Goal: Task Accomplishment & Management: Use online tool/utility

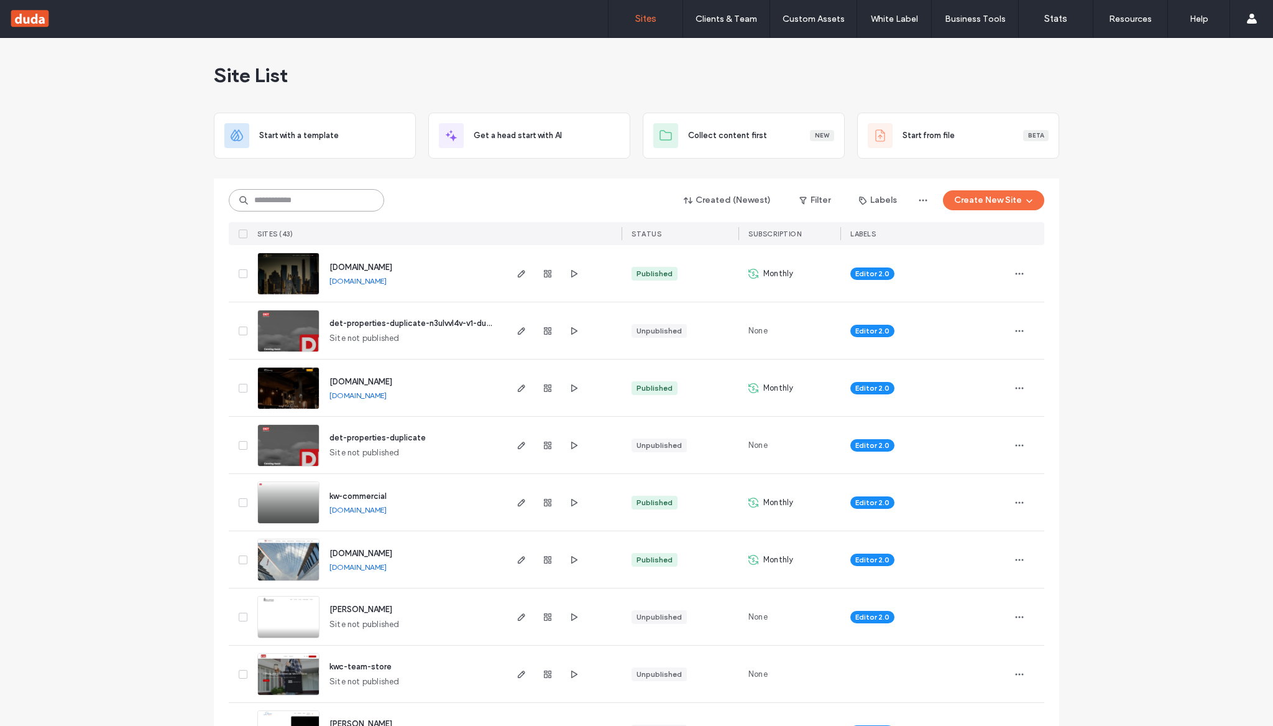
click at [336, 201] on input at bounding box center [306, 200] width 155 height 22
type input "******"
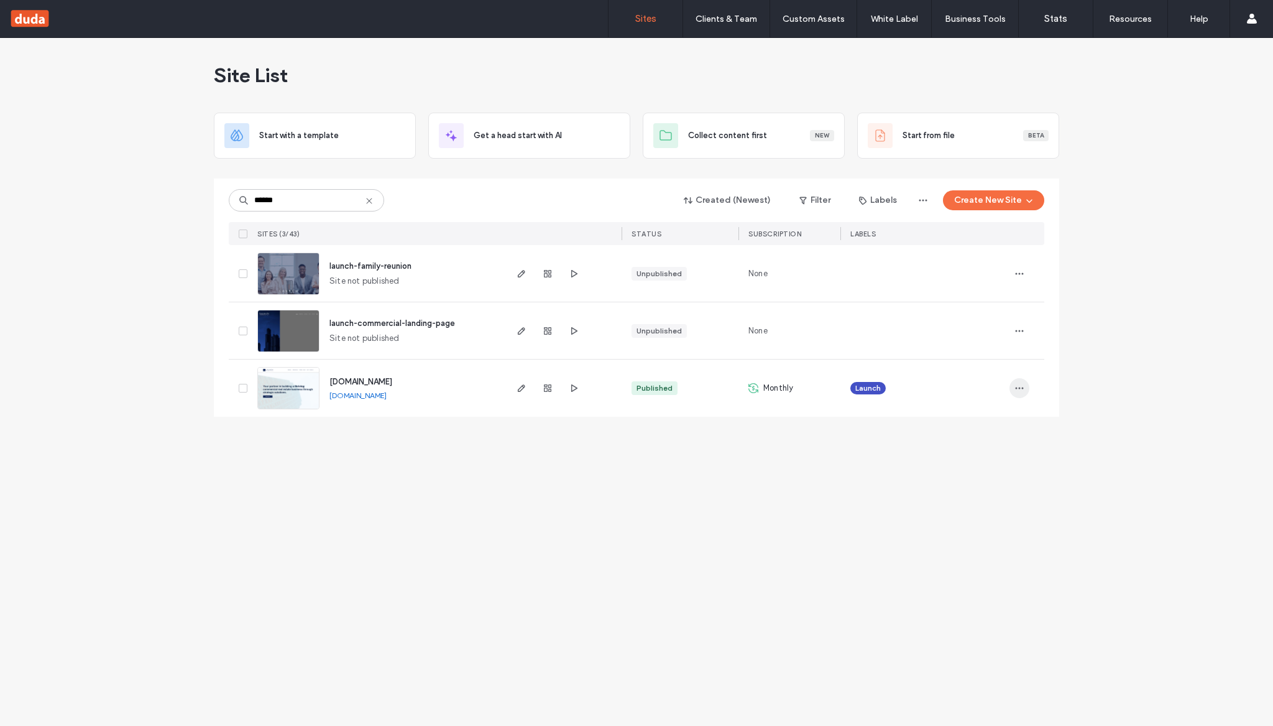
click at [1022, 390] on icon "button" at bounding box center [1020, 388] width 10 height 10
click at [386, 382] on span "[DOMAIN_NAME]" at bounding box center [361, 381] width 63 height 9
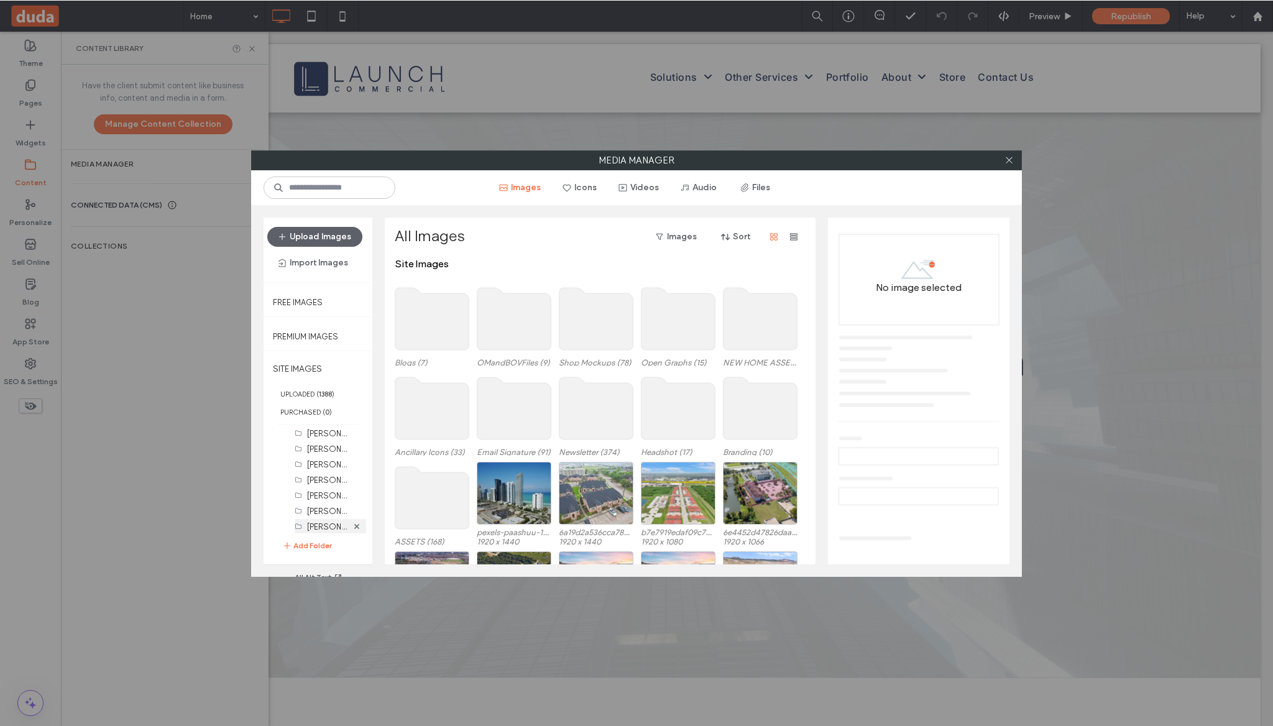
scroll to position [97, 0]
click at [319, 523] on label "Alice Duffy (32)" at bounding box center [345, 524] width 77 height 12
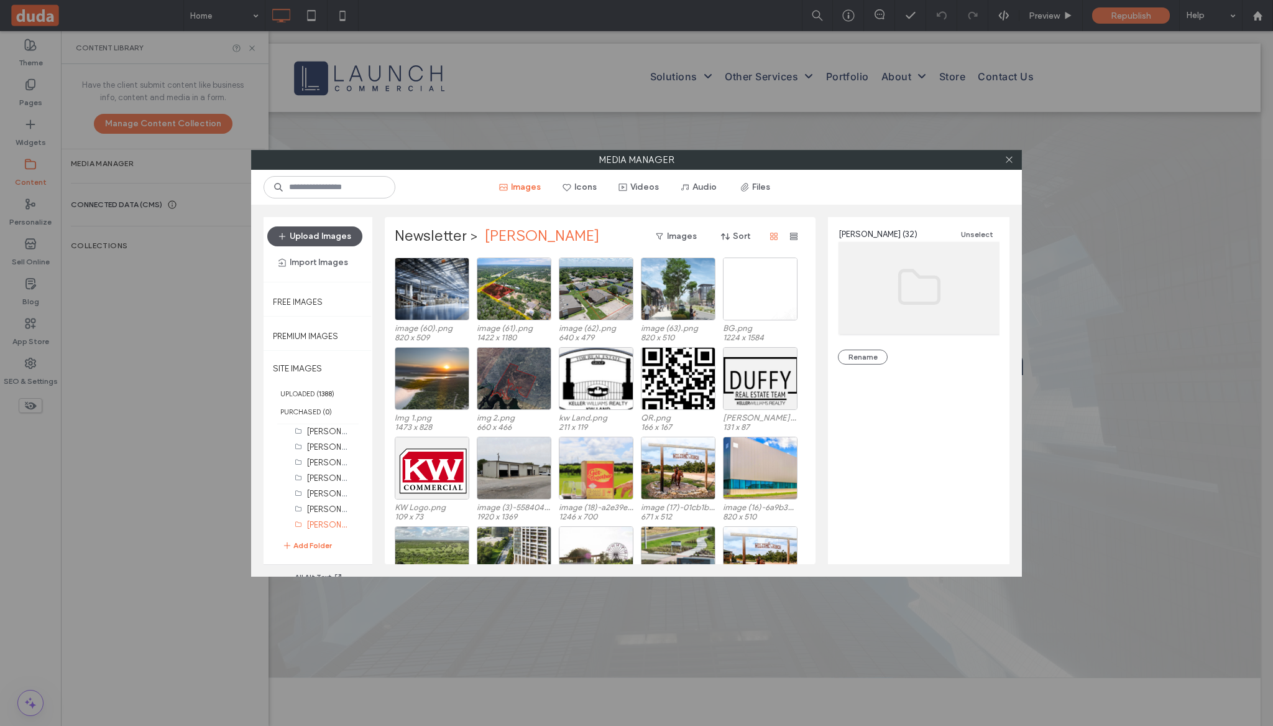
click at [319, 241] on button "Upload Images" at bounding box center [314, 236] width 95 height 20
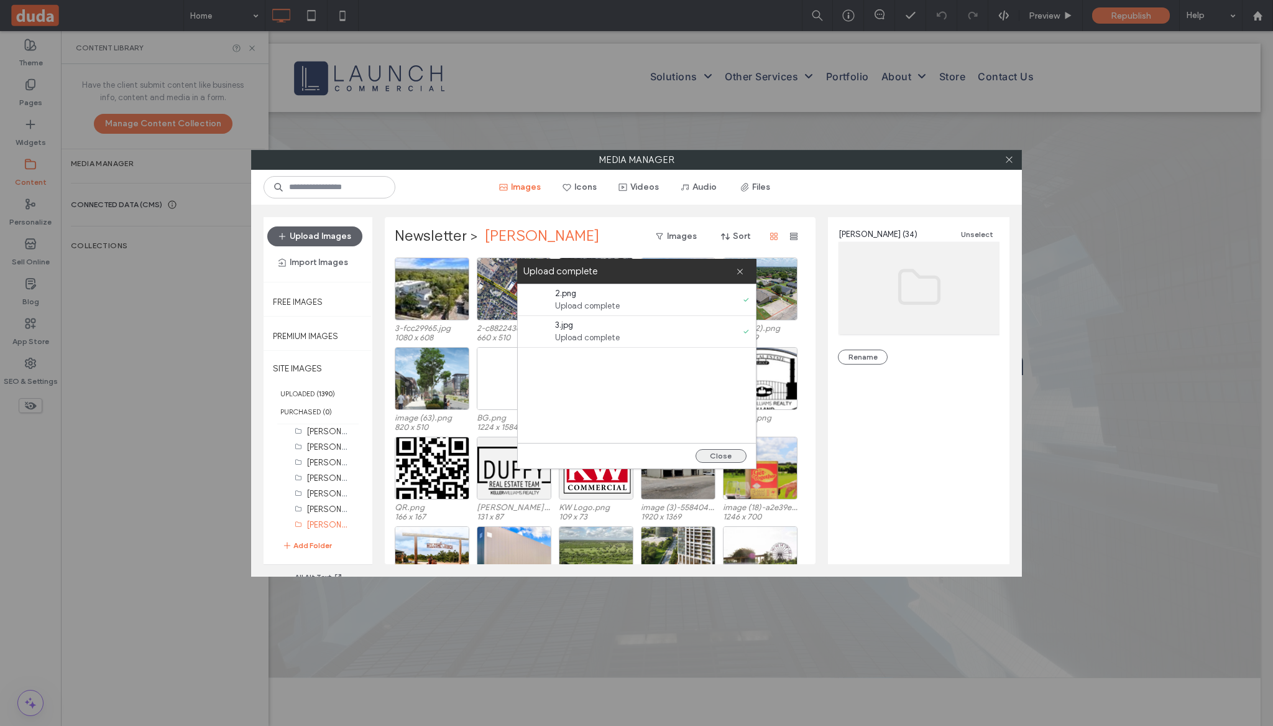
click at [732, 456] on button "Close" at bounding box center [721, 456] width 51 height 14
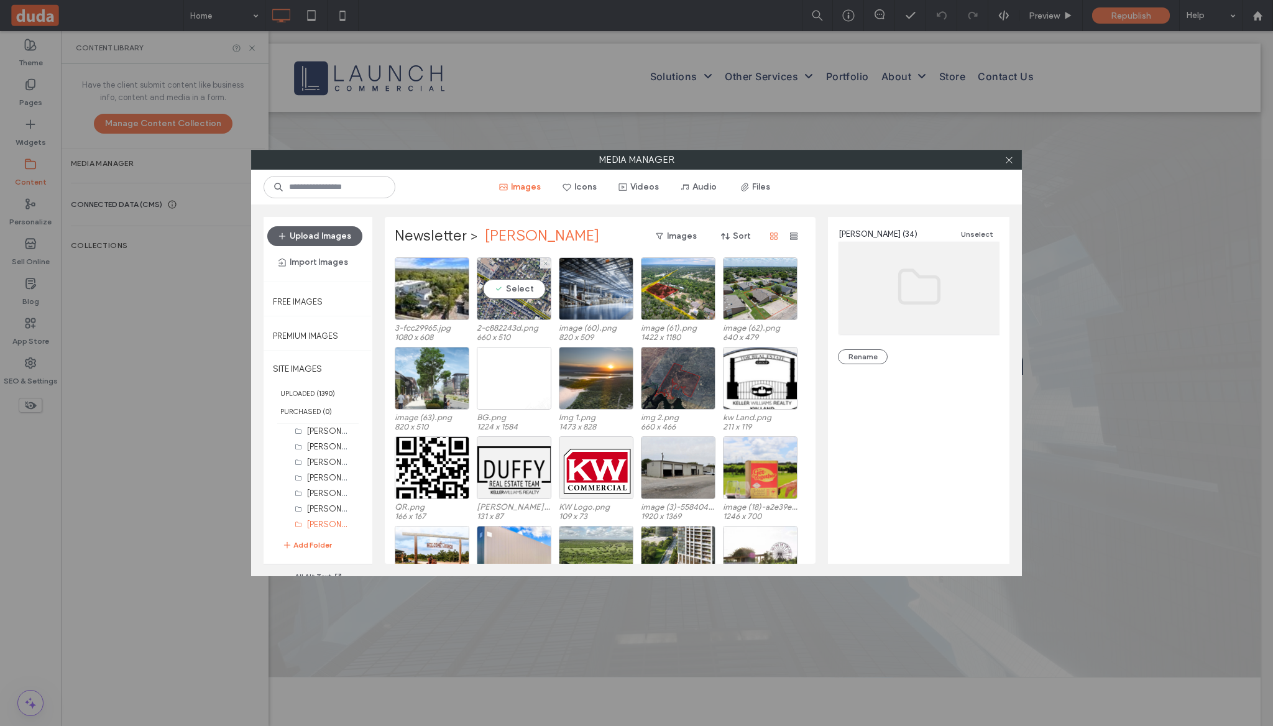
click at [470, 295] on div "3-fcc29965.jpg 1080 x 608 Select 2-c882243d.png 660 x 510 image (60).png 820 x …" at bounding box center [604, 302] width 418 height 90
click at [464, 298] on div "Select" at bounding box center [432, 288] width 75 height 63
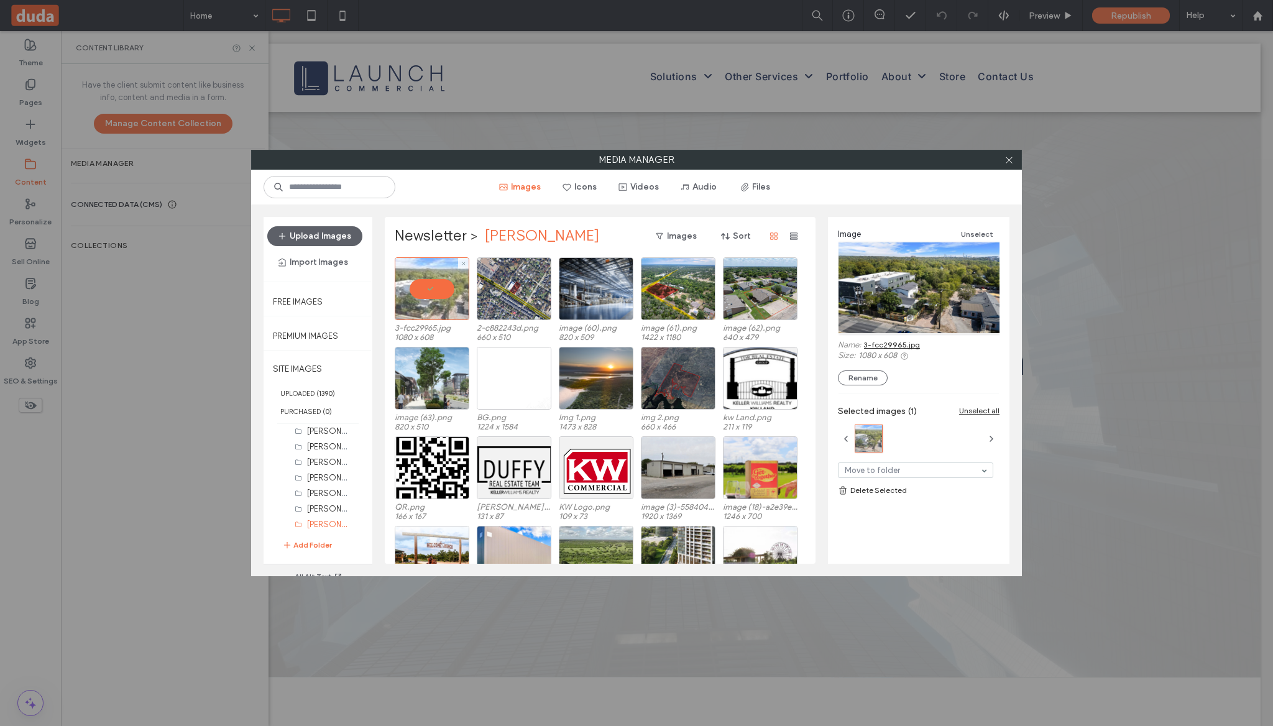
click at [445, 289] on div at bounding box center [432, 288] width 75 height 63
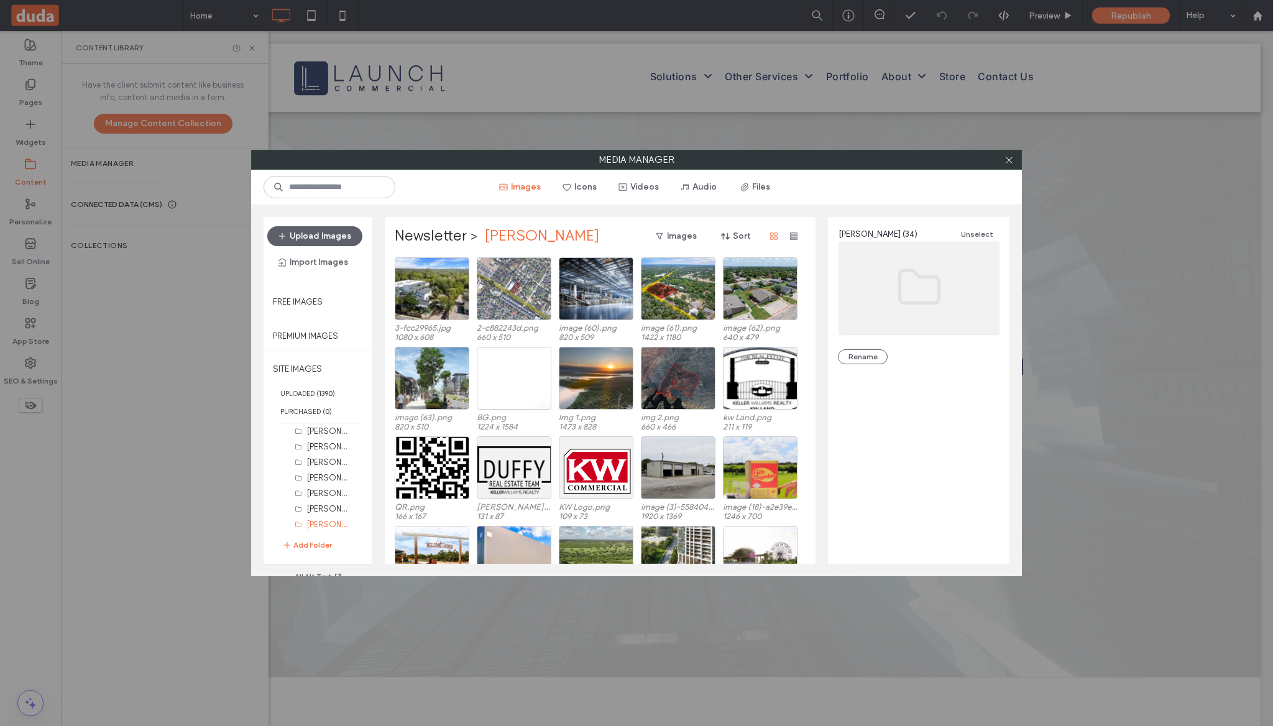
click at [508, 289] on div at bounding box center [514, 288] width 75 height 63
